Goal: Subscribe to service/newsletter

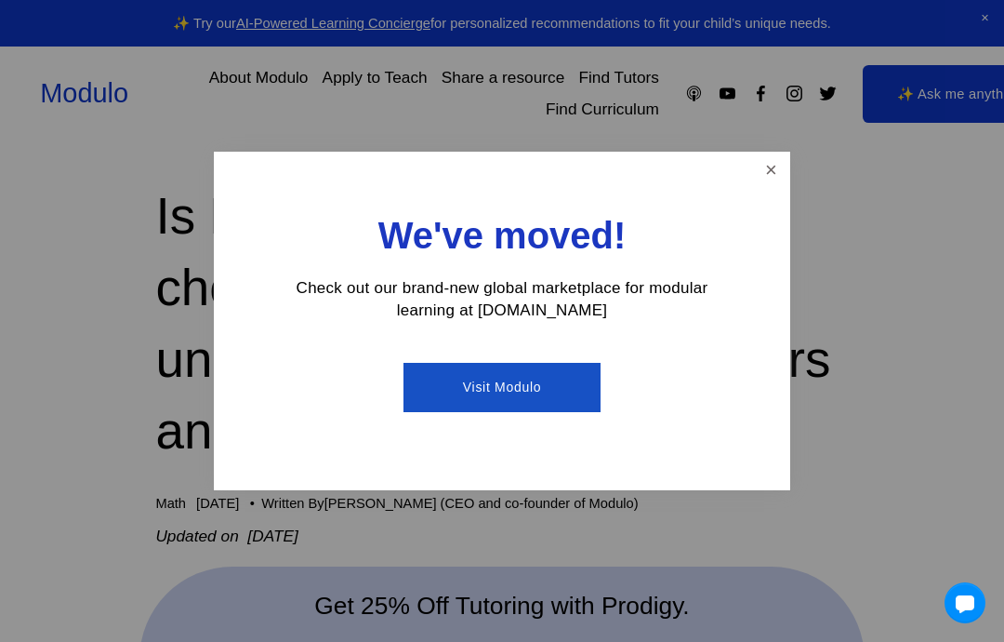
click at [762, 180] on link "Close" at bounding box center [771, 170] width 33 height 33
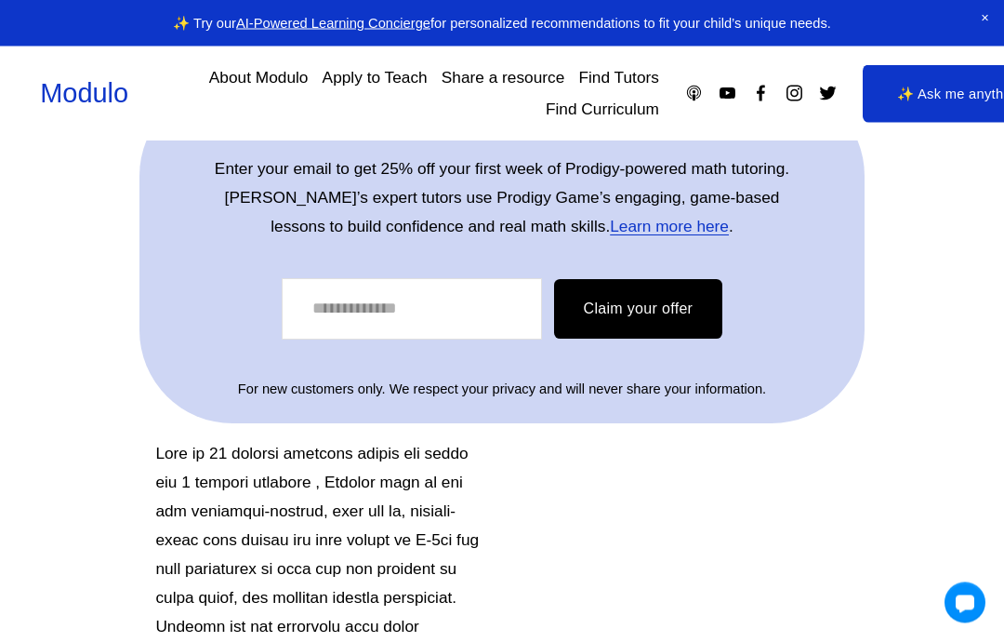
scroll to position [609, 0]
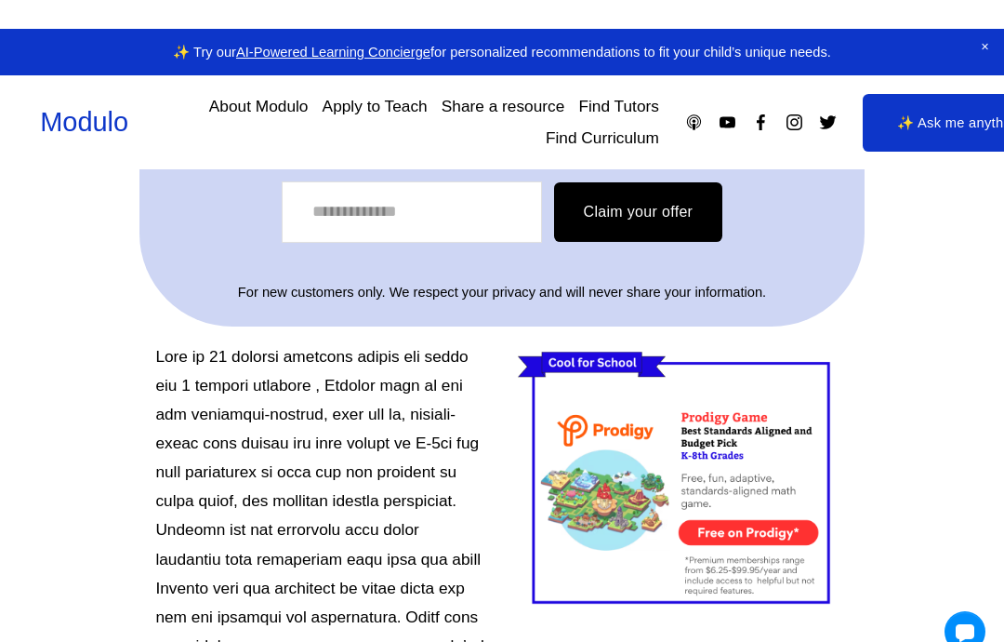
click at [696, 482] on div at bounding box center [683, 451] width 331 height 277
click at [757, 463] on div at bounding box center [683, 451] width 331 height 277
click at [763, 444] on div at bounding box center [683, 451] width 331 height 277
click at [768, 437] on div at bounding box center [683, 451] width 331 height 277
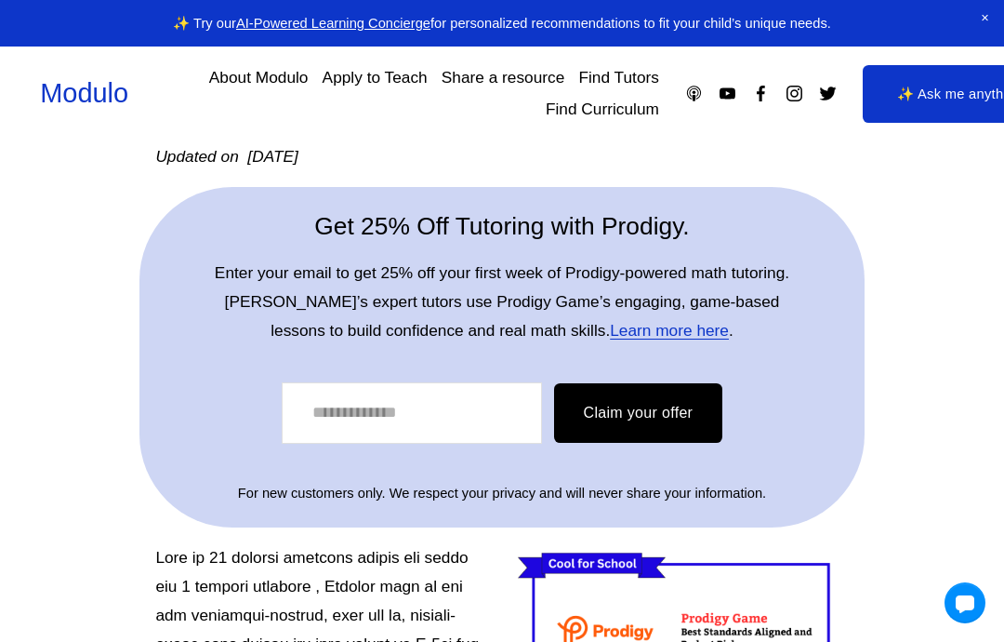
scroll to position [372, 0]
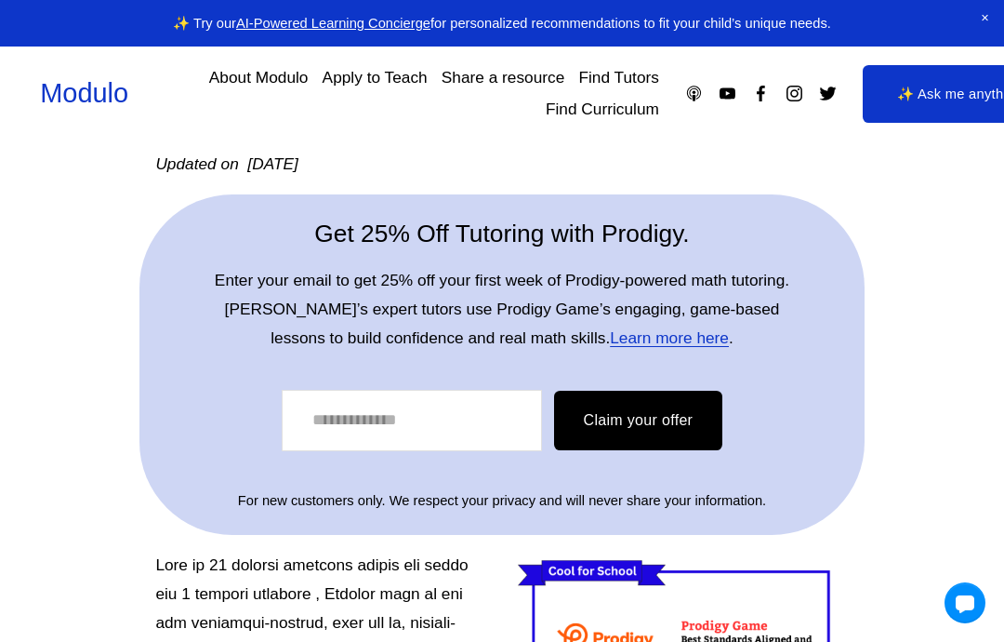
click at [417, 413] on input "Email Address" at bounding box center [412, 420] width 260 height 61
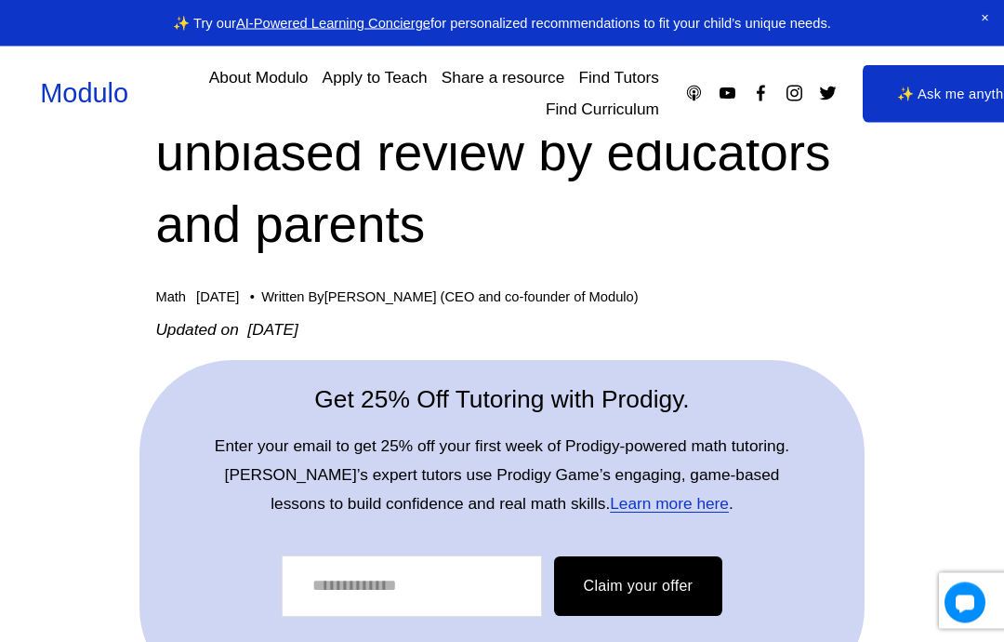
scroll to position [210, 0]
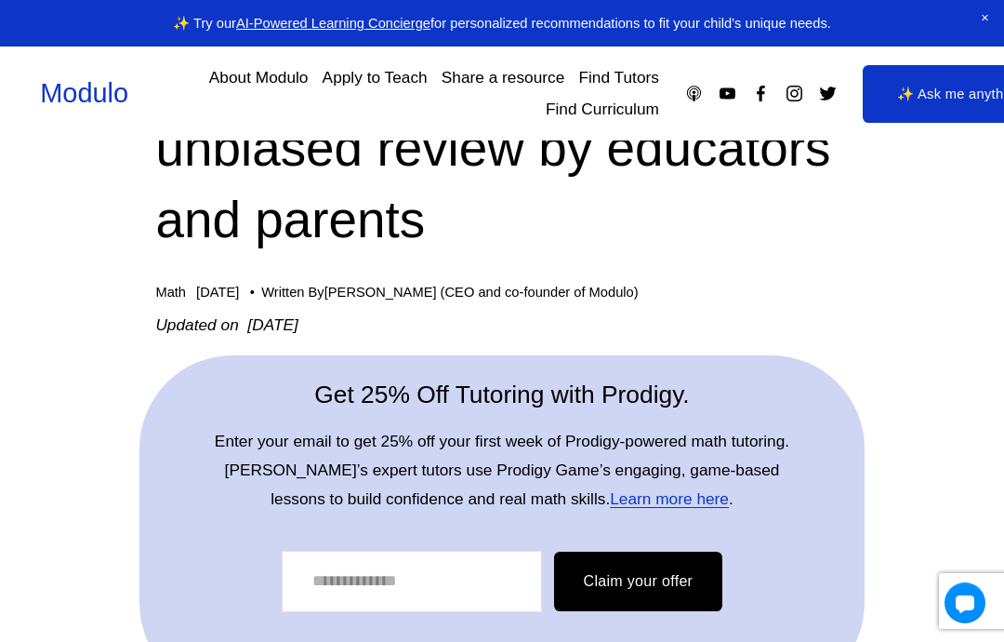
click at [483, 590] on input "Email Address" at bounding box center [412, 580] width 260 height 61
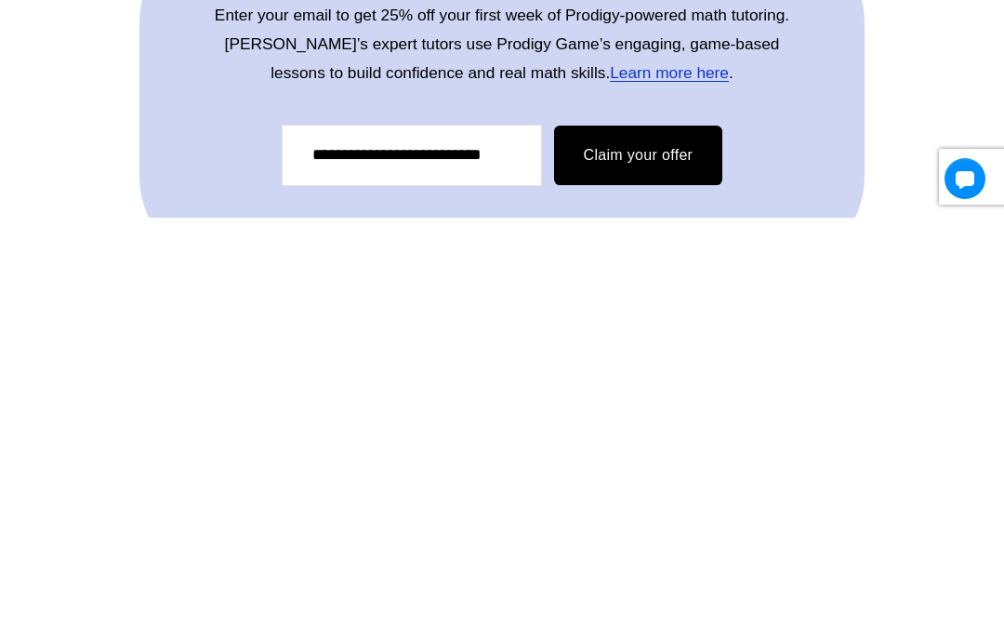
scroll to position [637, 0]
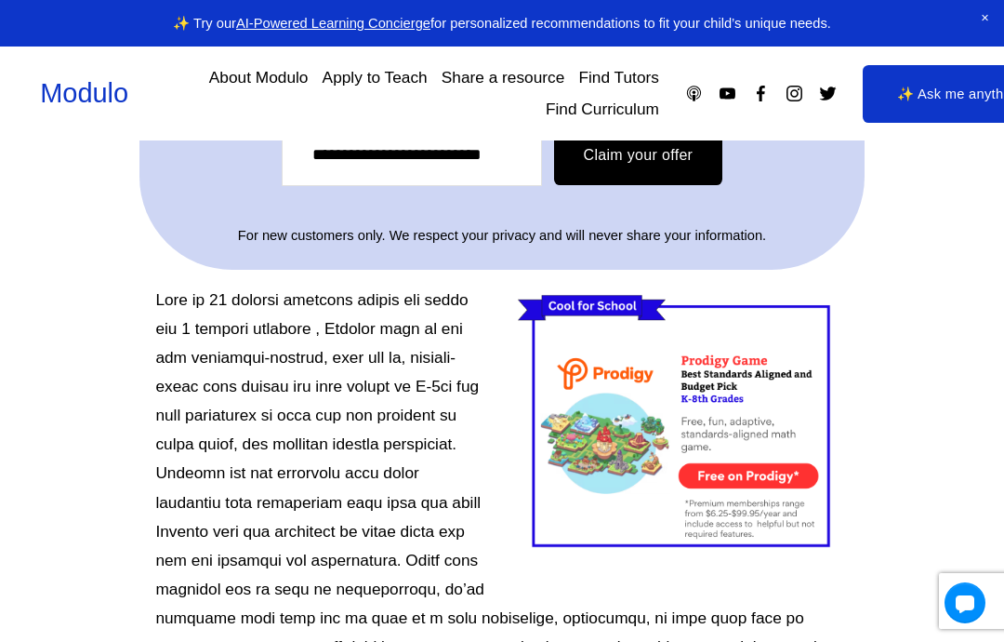
type input "**********"
click at [572, 175] on button "Claim your offer" at bounding box center [638, 156] width 169 height 60
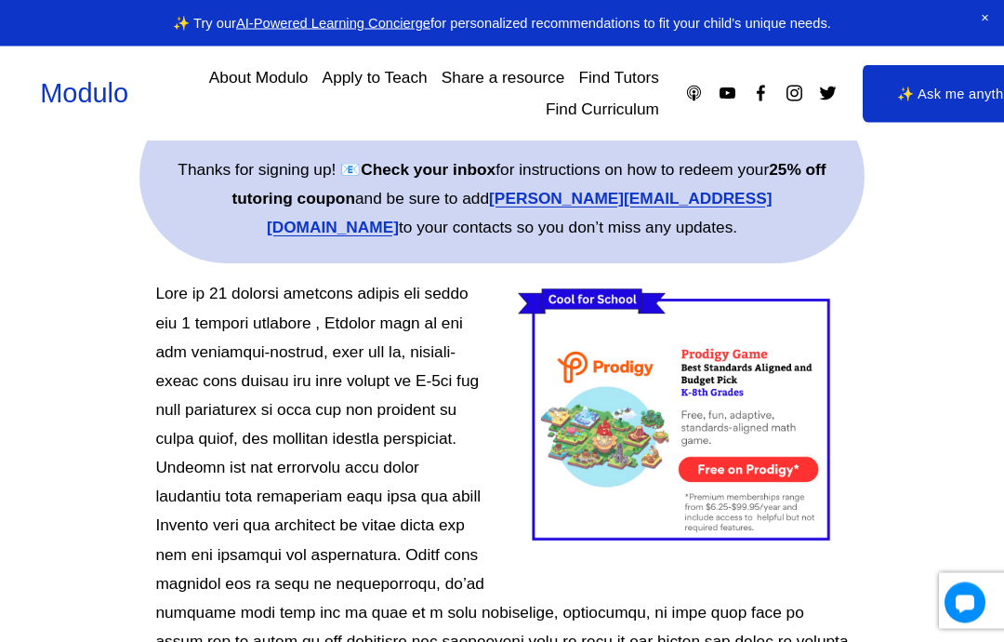
scroll to position [444, 0]
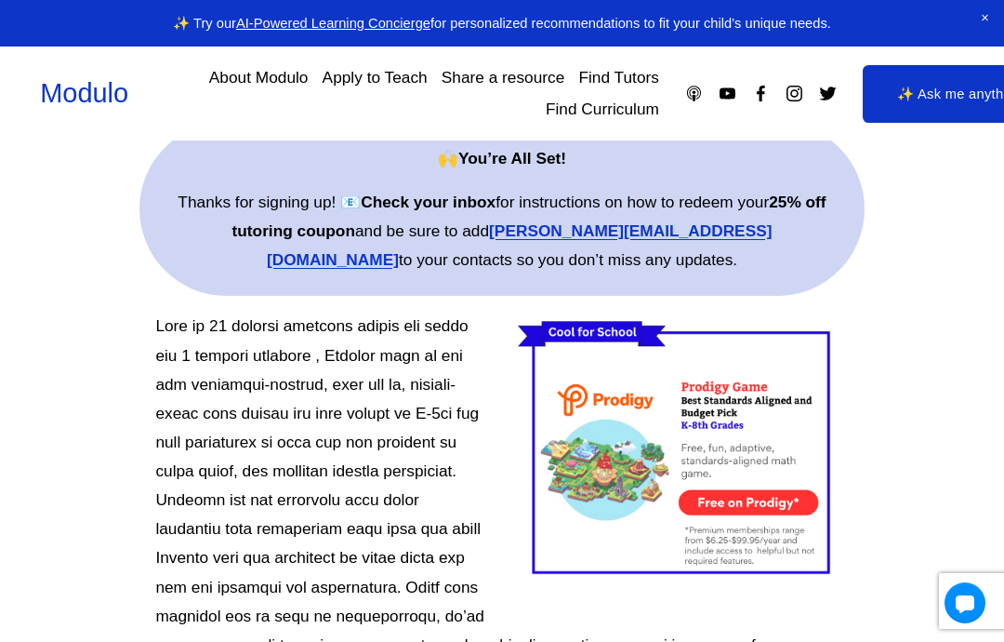
click at [486, 250] on p "Thanks for signing up! 📧 Check your inbox for instructions on how to redeem you…" at bounding box center [502, 231] width 681 height 86
click at [466, 232] on strong "manisha@modulo.app" at bounding box center [520, 244] width 506 height 47
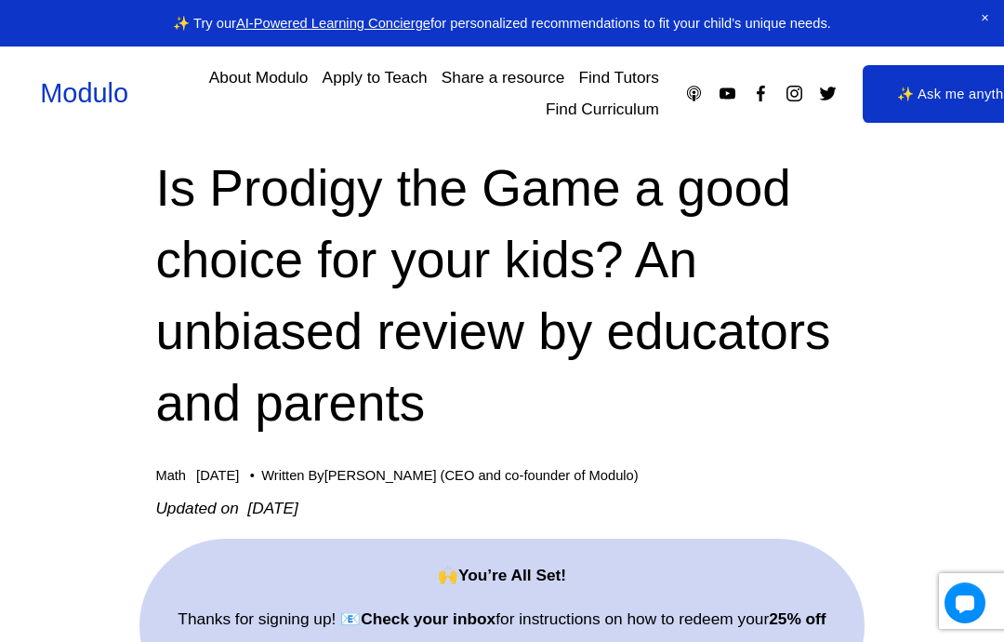
scroll to position [0, 0]
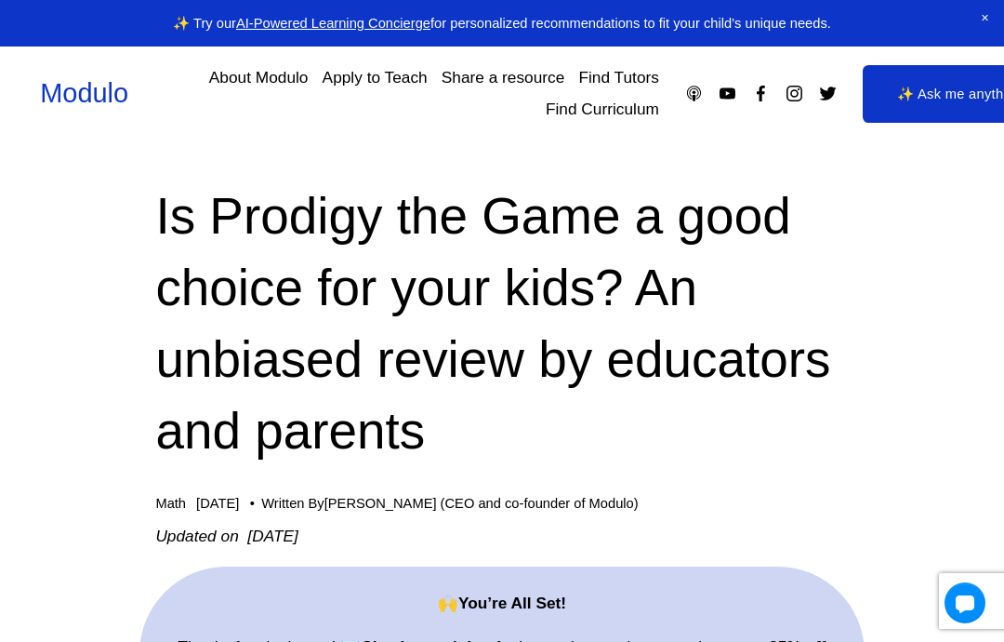
click at [382, 80] on link "Apply to Teach" at bounding box center [375, 77] width 105 height 33
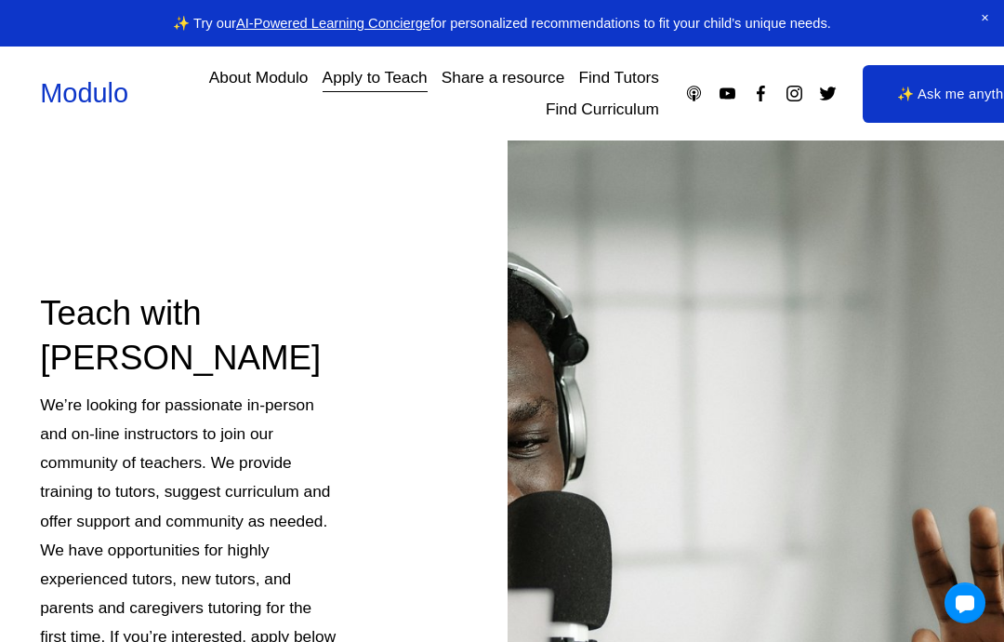
click at [223, 56] on div "Skip to Content Modulo About Modulo Apply to Teach Share a resource Find Tutors" at bounding box center [502, 93] width 1004 height 95
click at [610, 85] on link "Find Tutors" at bounding box center [618, 77] width 80 height 33
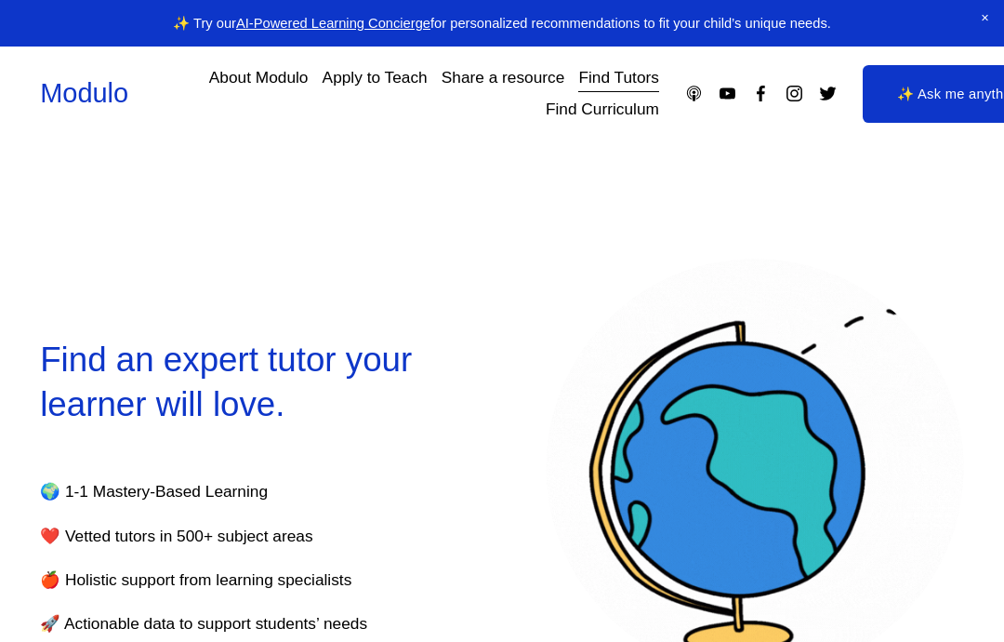
select select "**"
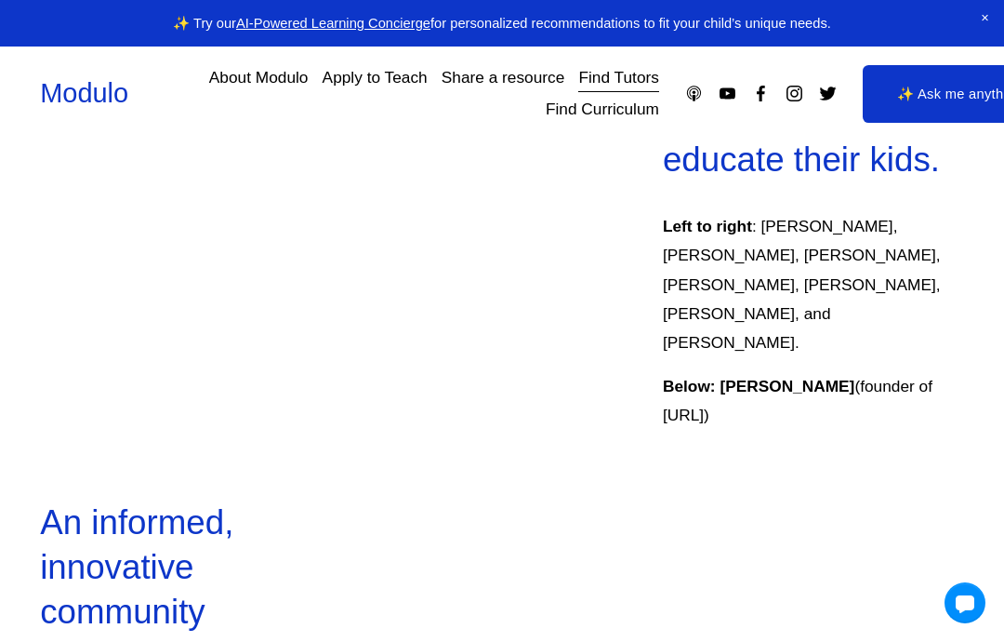
scroll to position [1262, 0]
